Goal: Check status

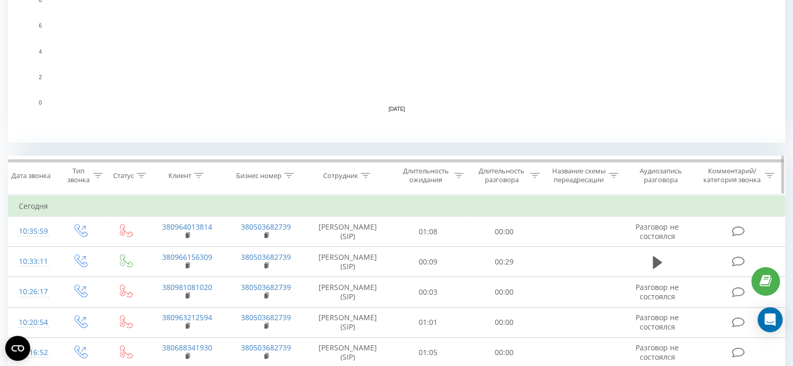
scroll to position [313, 0]
